Goal: Task Accomplishment & Management: Use online tool/utility

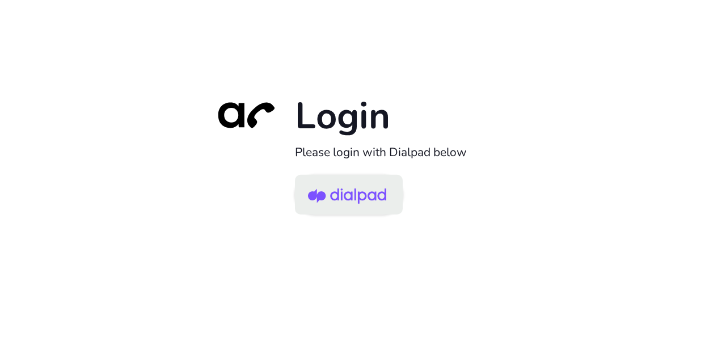
click at [358, 203] on img at bounding box center [347, 195] width 78 height 37
click at [359, 194] on img at bounding box center [347, 195] width 78 height 37
click at [339, 198] on img at bounding box center [347, 195] width 78 height 37
click at [348, 198] on img at bounding box center [347, 195] width 78 height 37
drag, startPoint x: 0, startPoint y: 0, endPoint x: 342, endPoint y: 205, distance: 399.2
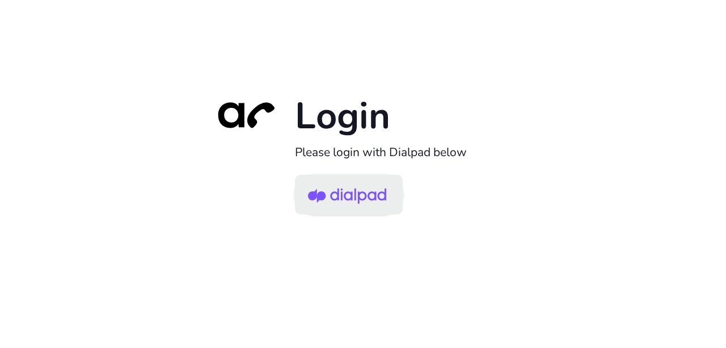
click at [342, 205] on img at bounding box center [347, 195] width 78 height 37
